Goal: Task Accomplishment & Management: Manage account settings

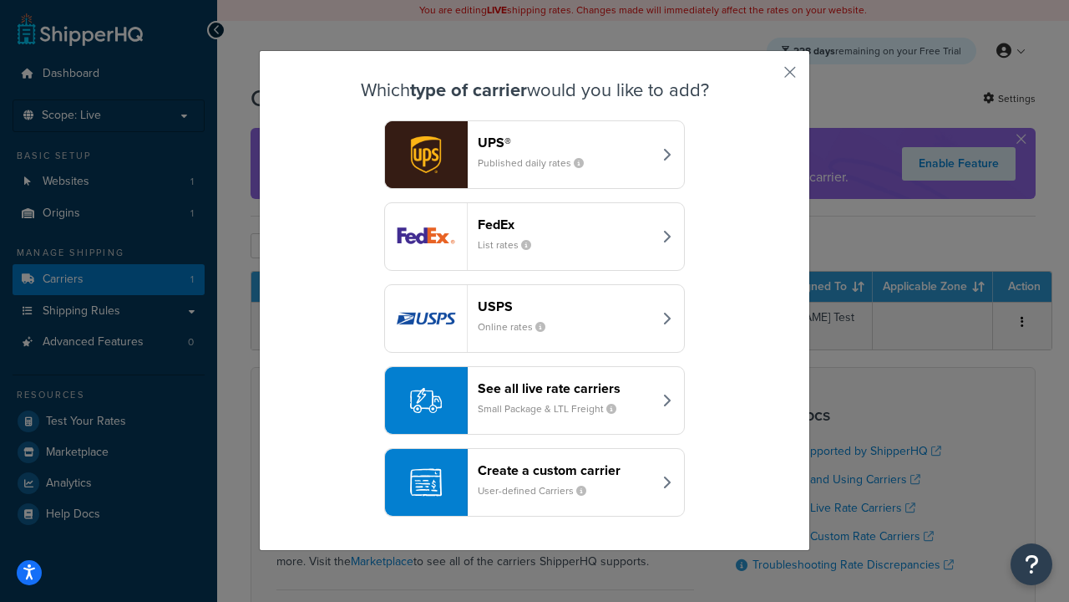
click at [565, 224] on header "FedEx" at bounding box center [565, 224] width 175 height 16
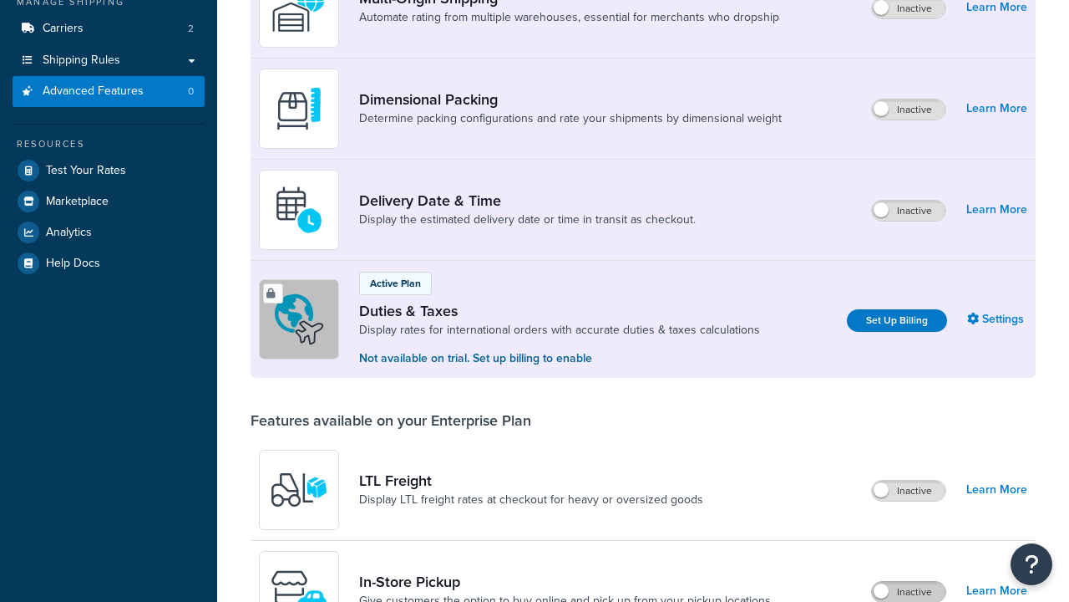
click at [909, 582] on label "Inactive" at bounding box center [909, 592] width 74 height 20
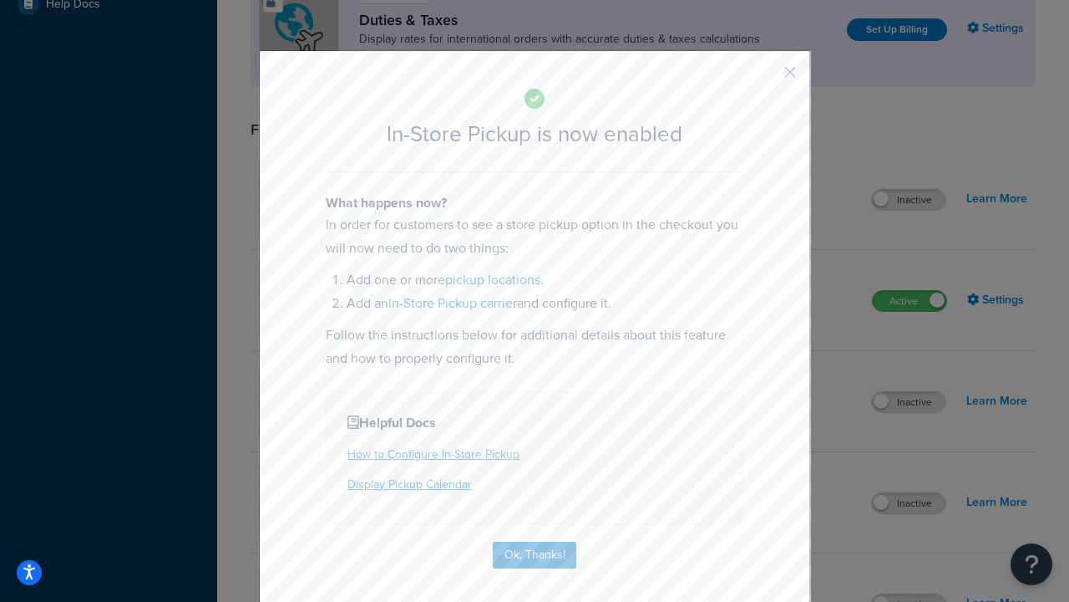
click at [765, 78] on button "button" at bounding box center [766, 78] width 4 height 4
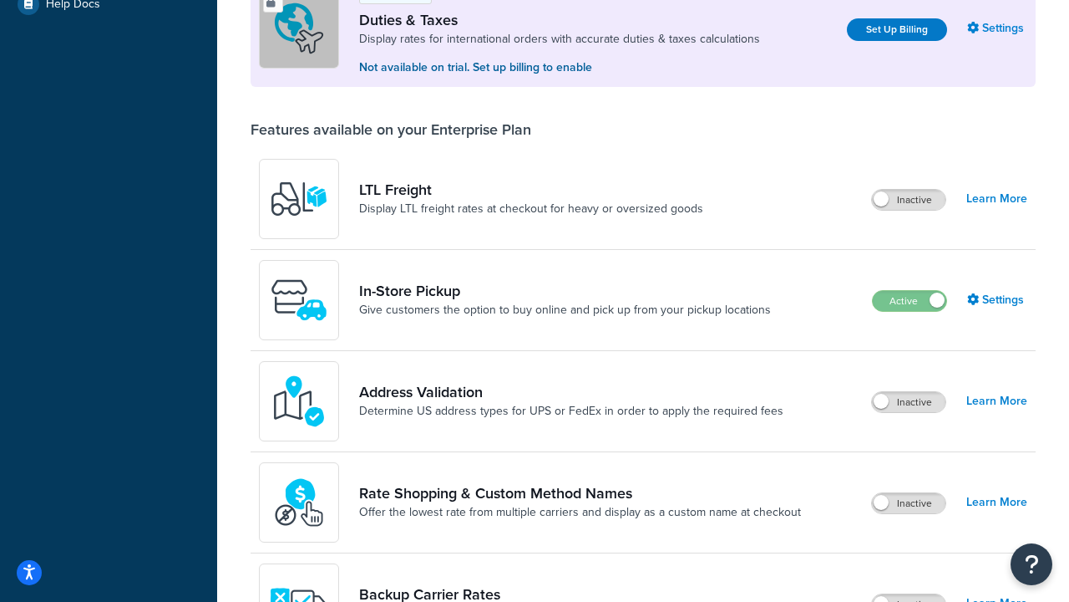
scroll to position [510, 0]
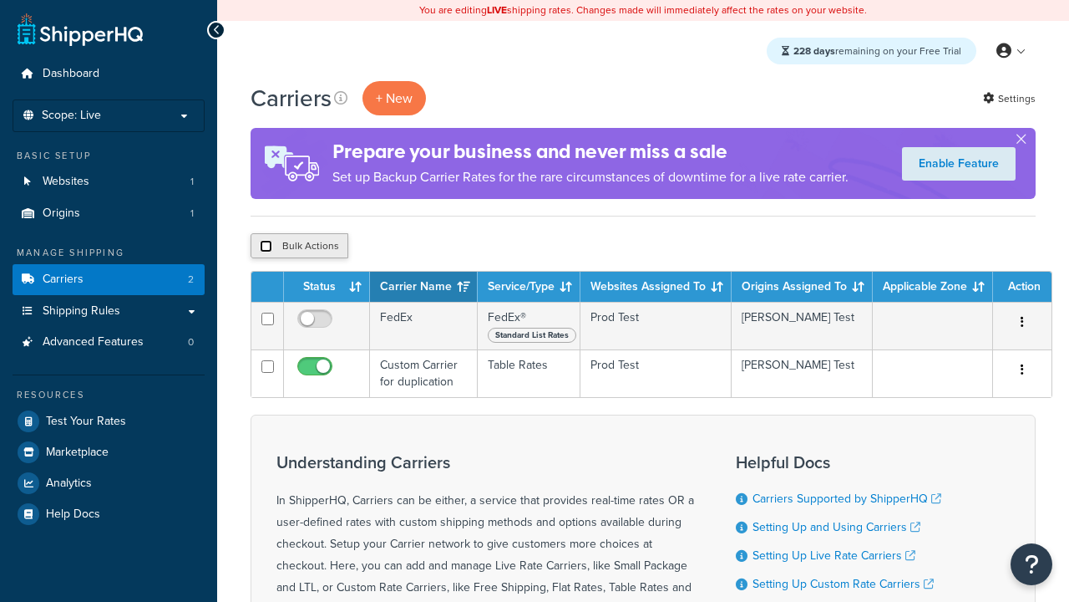
click at [266, 246] on input "checkbox" at bounding box center [266, 246] width 13 height 13
checkbox input "true"
click at [0, 0] on button "Delete" at bounding box center [0, 0] width 0 height 0
